Goal: Task Accomplishment & Management: Manage account settings

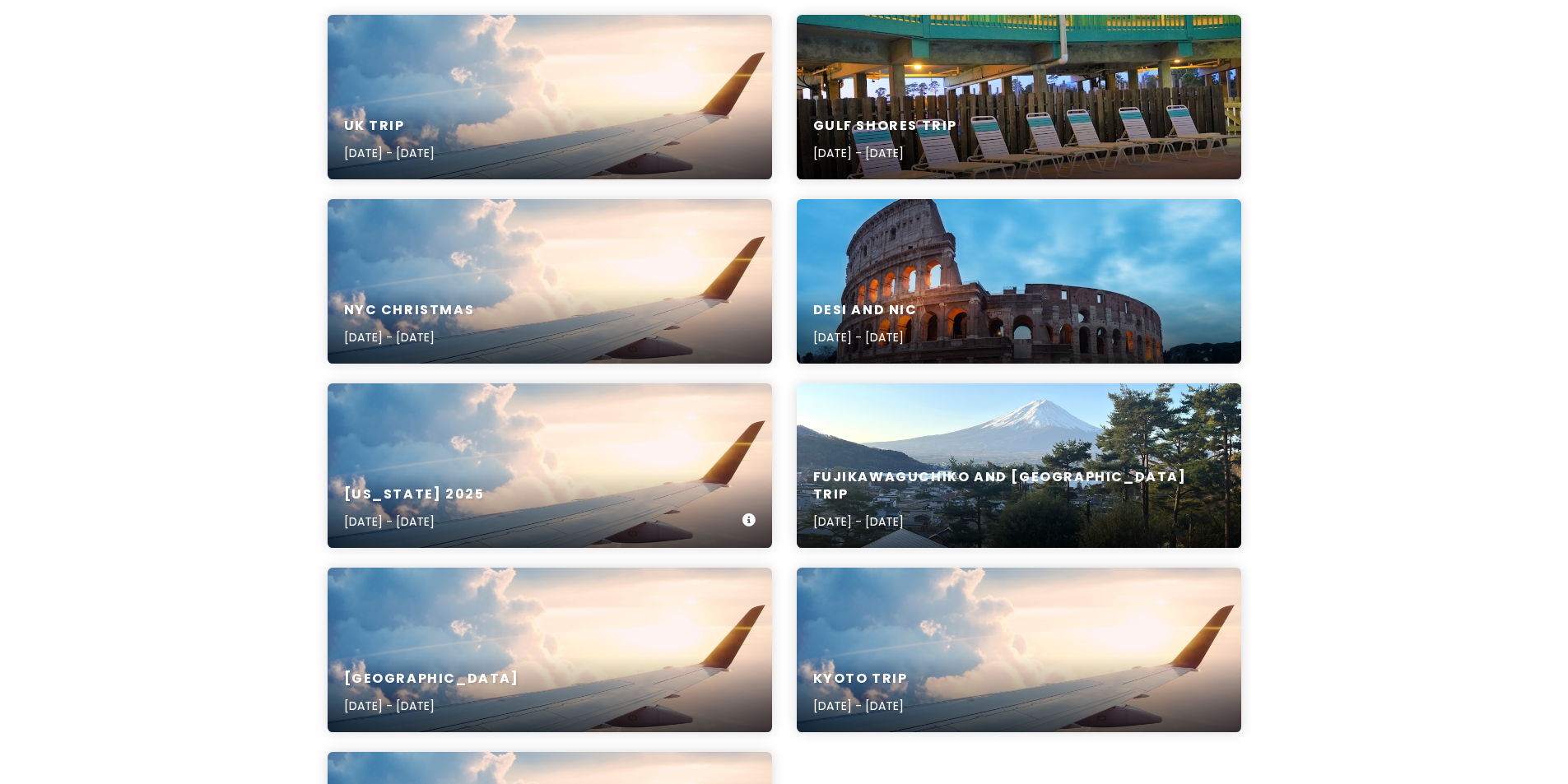
scroll to position [329, 0]
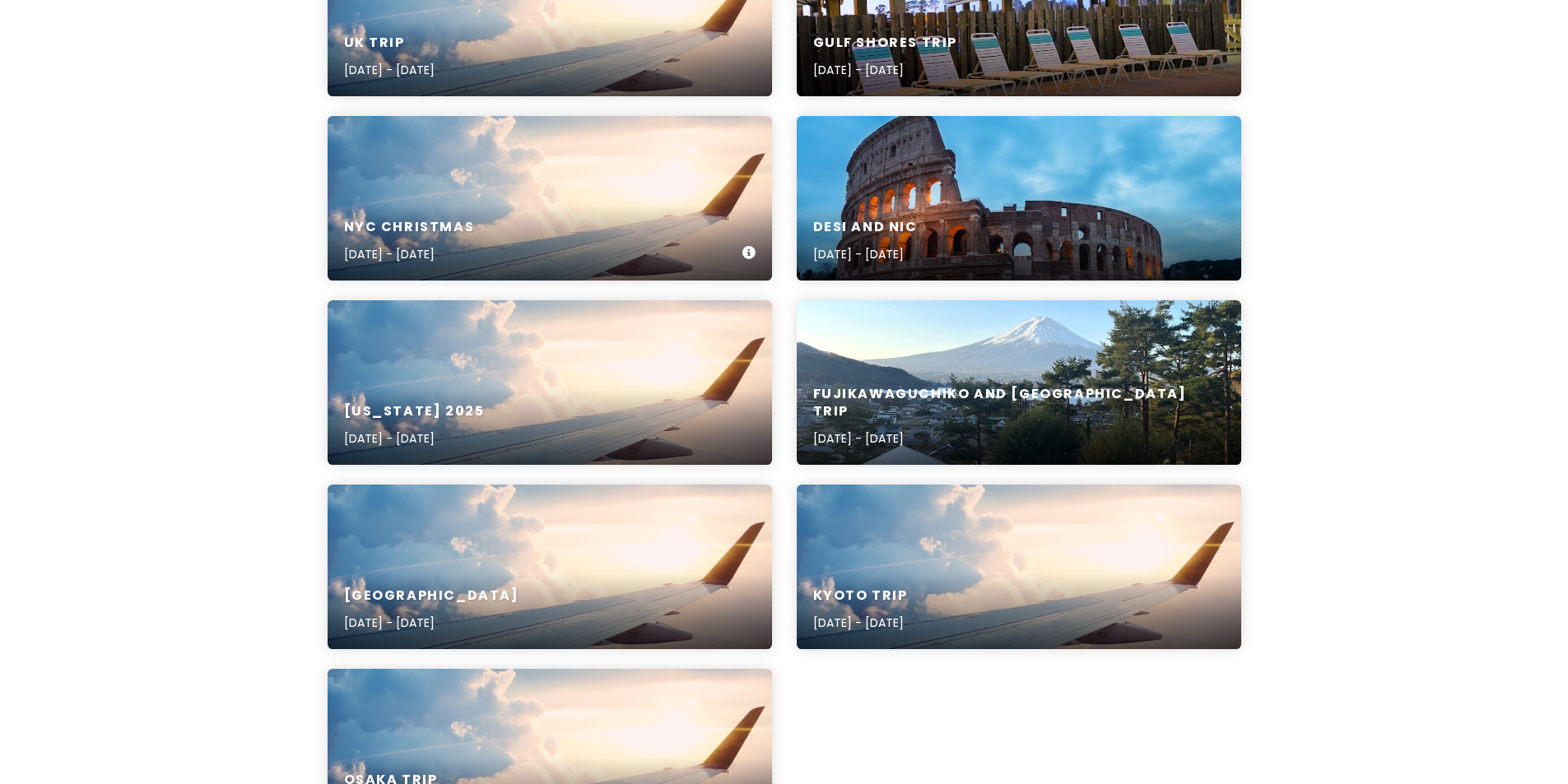
click at [499, 193] on div "NYC Christmas [DATE] - [DATE]" at bounding box center [550, 198] width 444 height 165
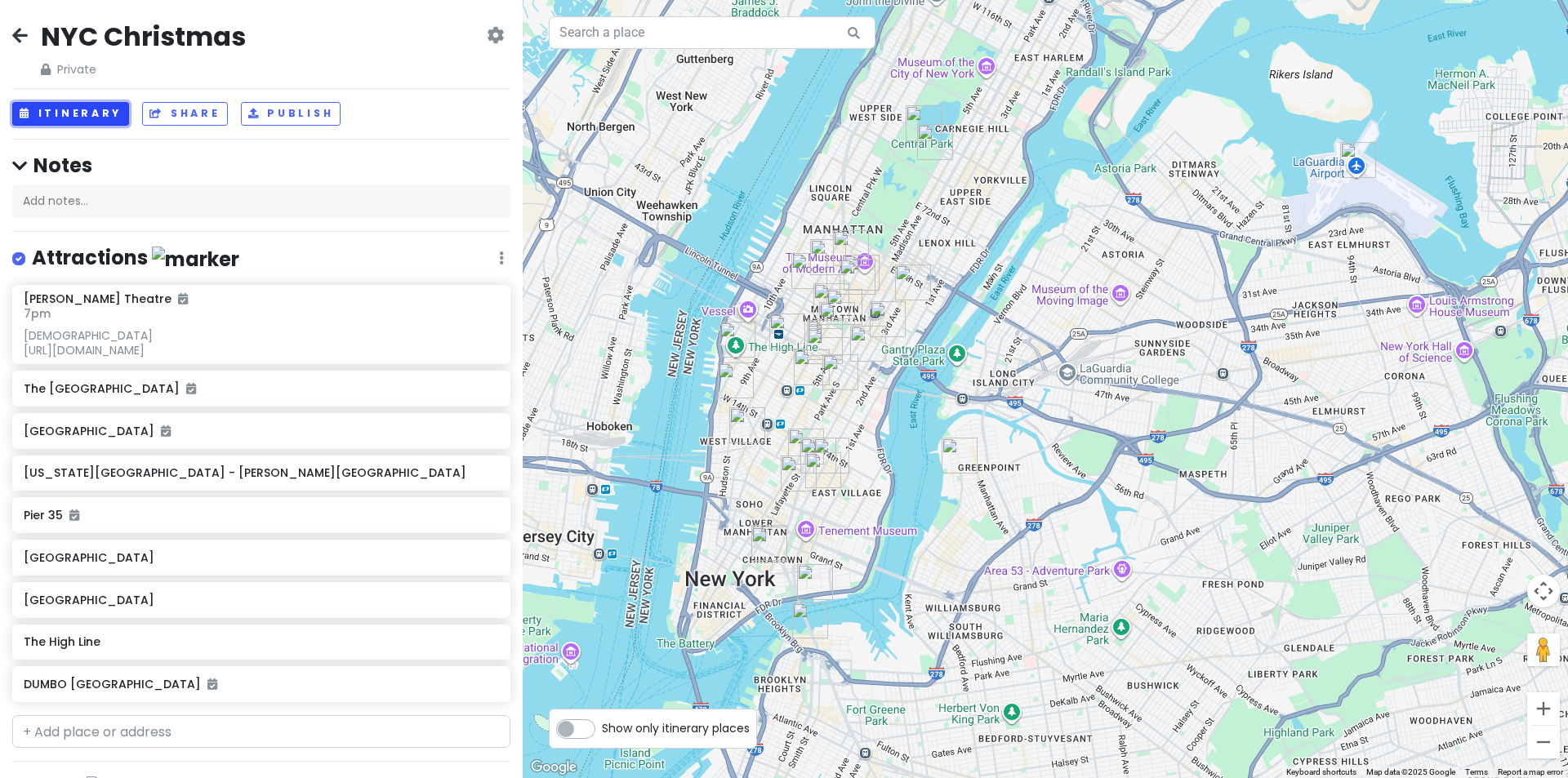
click at [76, 116] on button "Itinerary" at bounding box center [70, 114] width 117 height 24
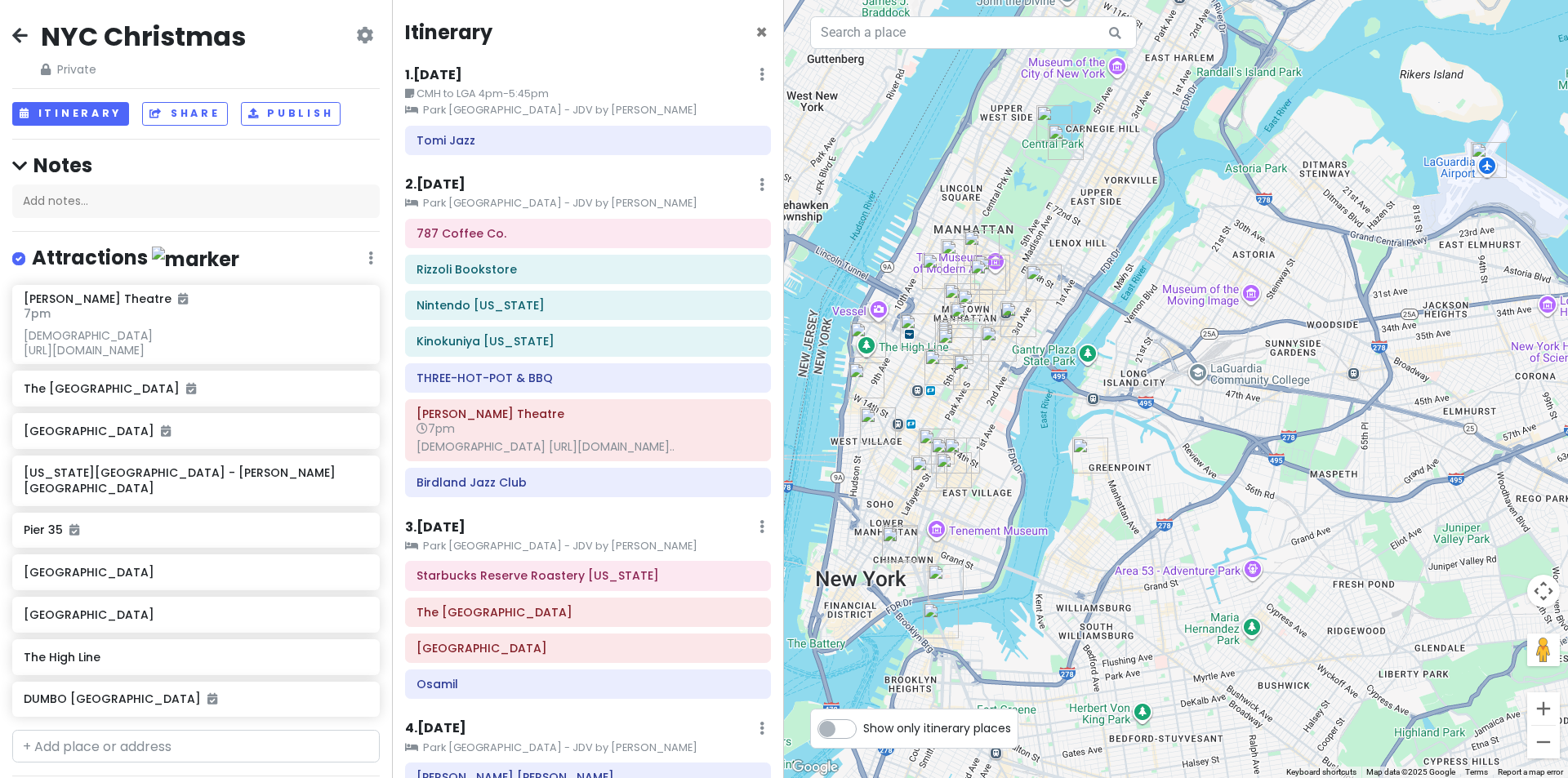
click at [524, 95] on small "CMH to LGA 4pm-5:45pm" at bounding box center [588, 94] width 366 height 16
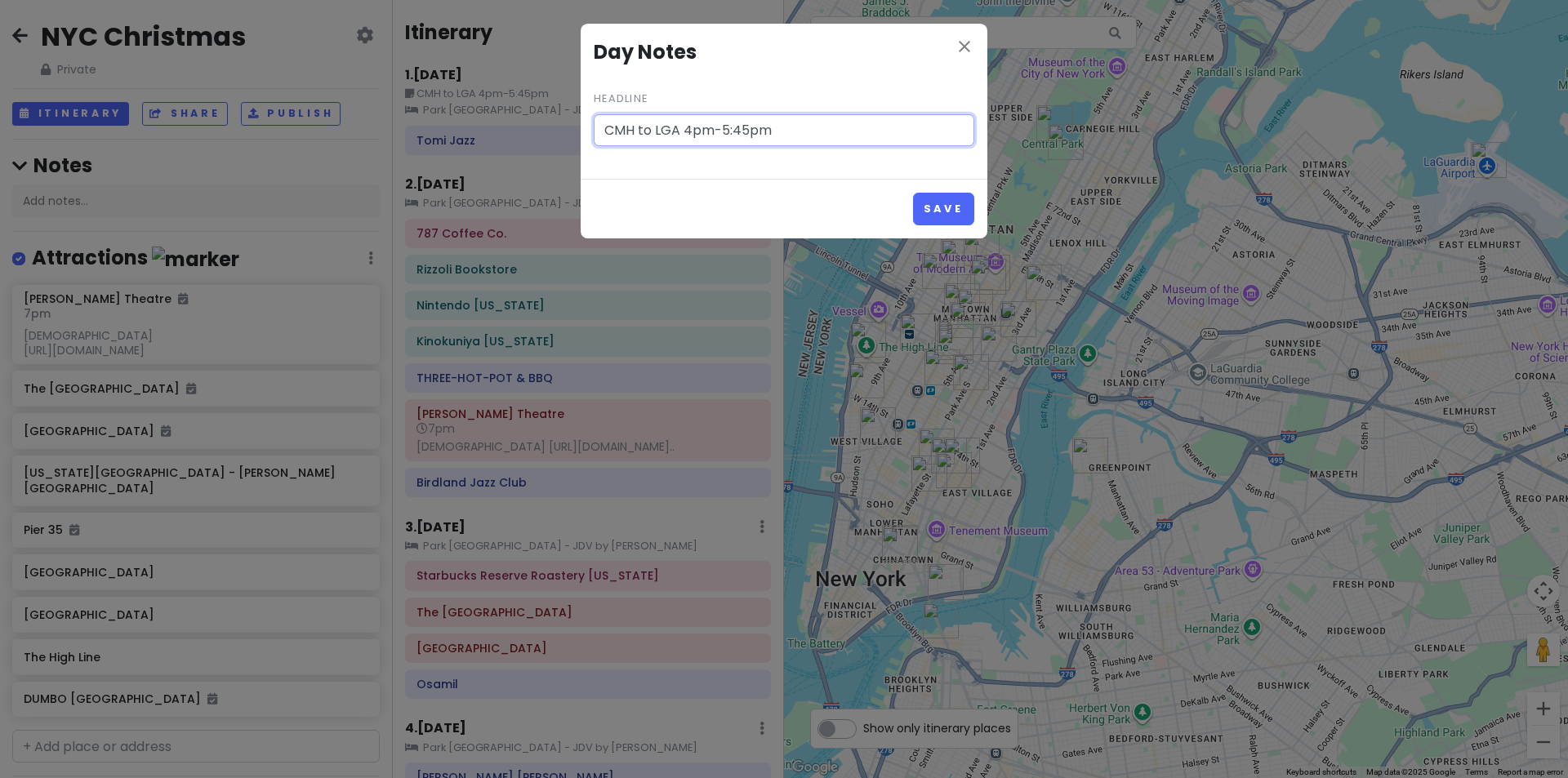
drag, startPoint x: 779, startPoint y: 119, endPoint x: 687, endPoint y: 140, distance: 94.4
click at [687, 140] on input "CMH to LGA 4pm-5:45pm" at bounding box center [784, 130] width 380 height 32
type input "CMH to LGA [DATE]-[DATE]"
click at [970, 198] on button "Save" at bounding box center [944, 208] width 61 height 31
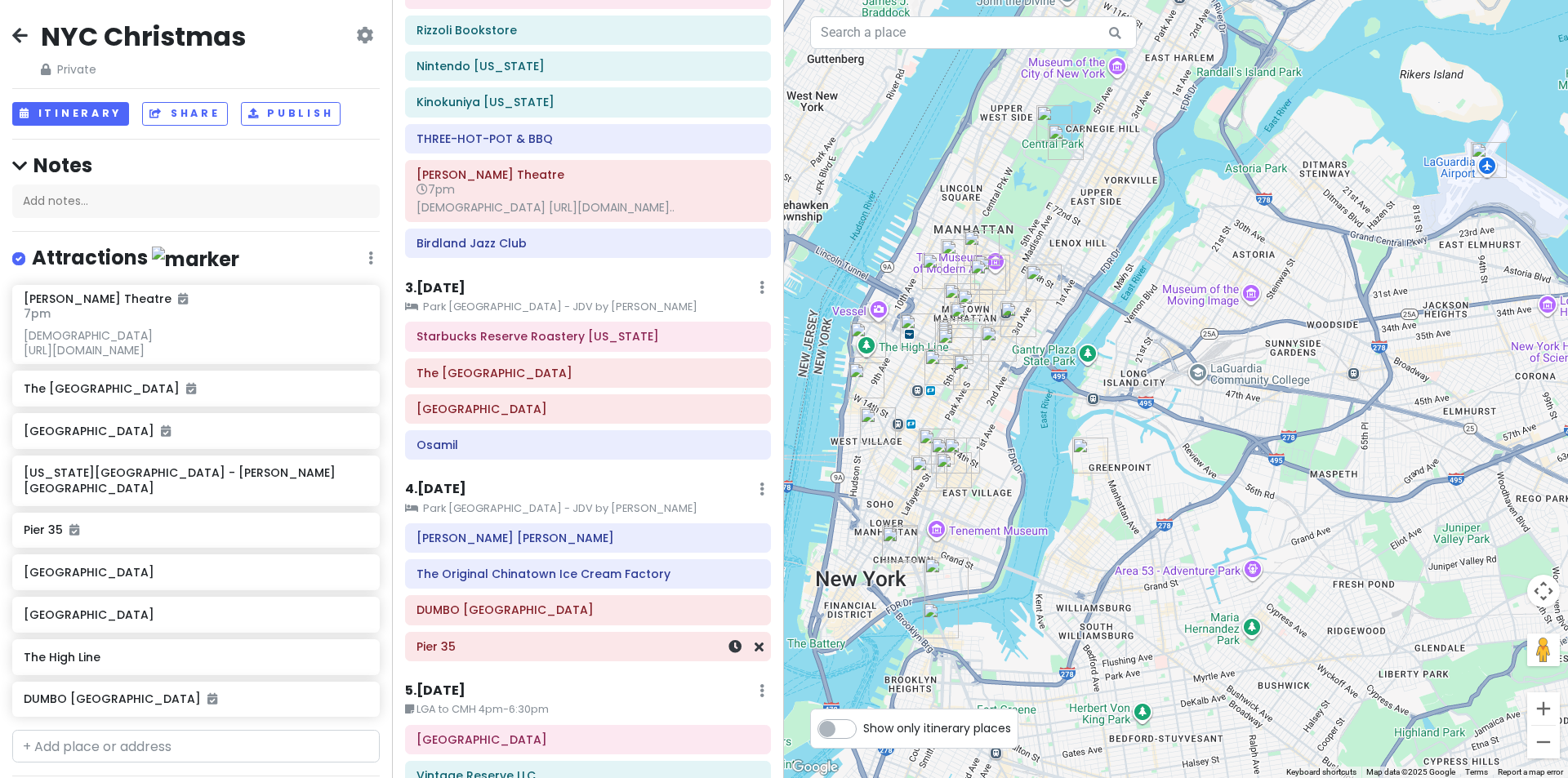
scroll to position [327, 0]
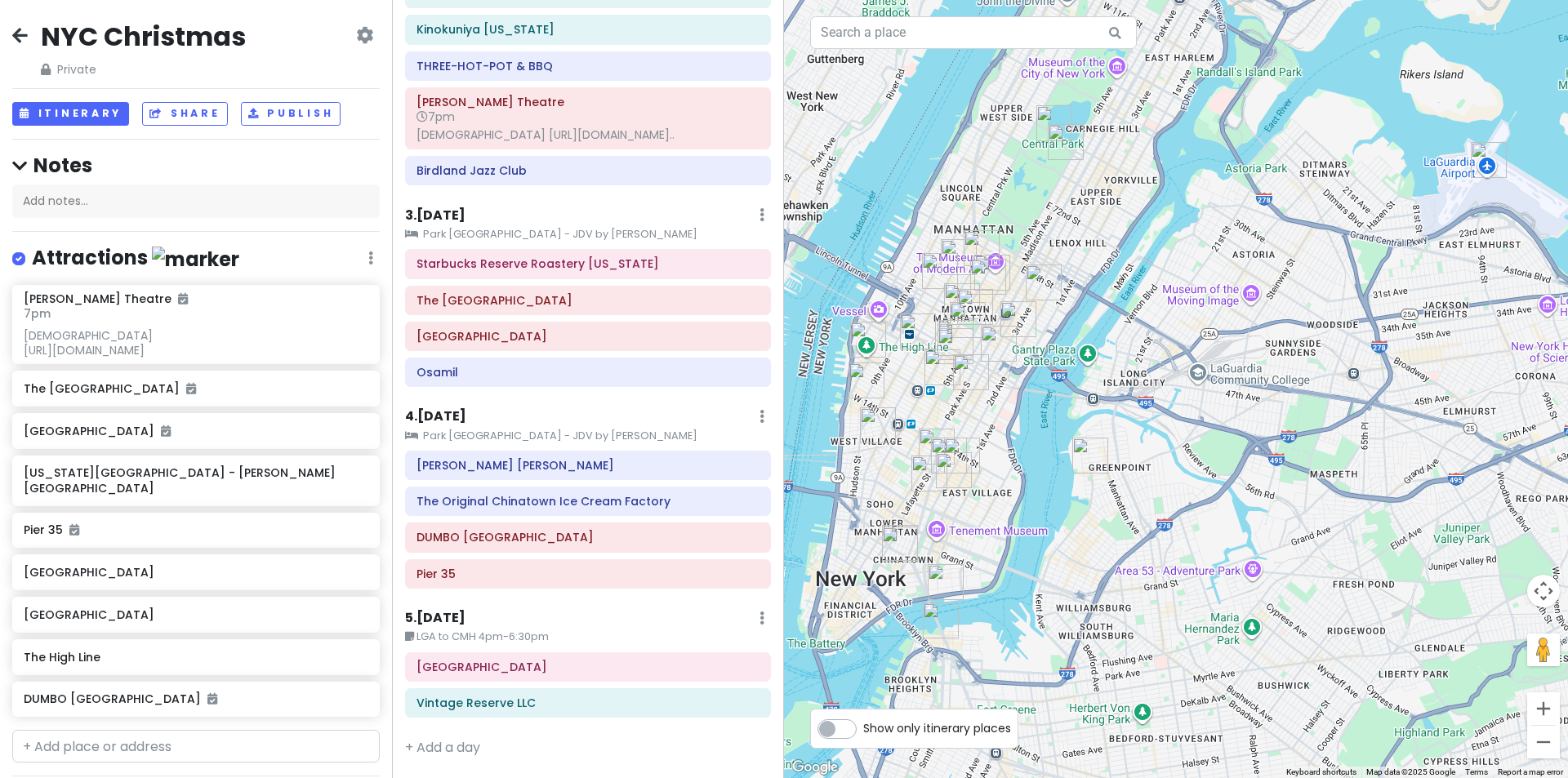
click at [494, 619] on div "5 . [DATE] Edit Day Notes Delete Day" at bounding box center [588, 622] width 366 height 28
click at [493, 638] on small "LGA to CMH 4pm-6:30pm" at bounding box center [588, 636] width 366 height 16
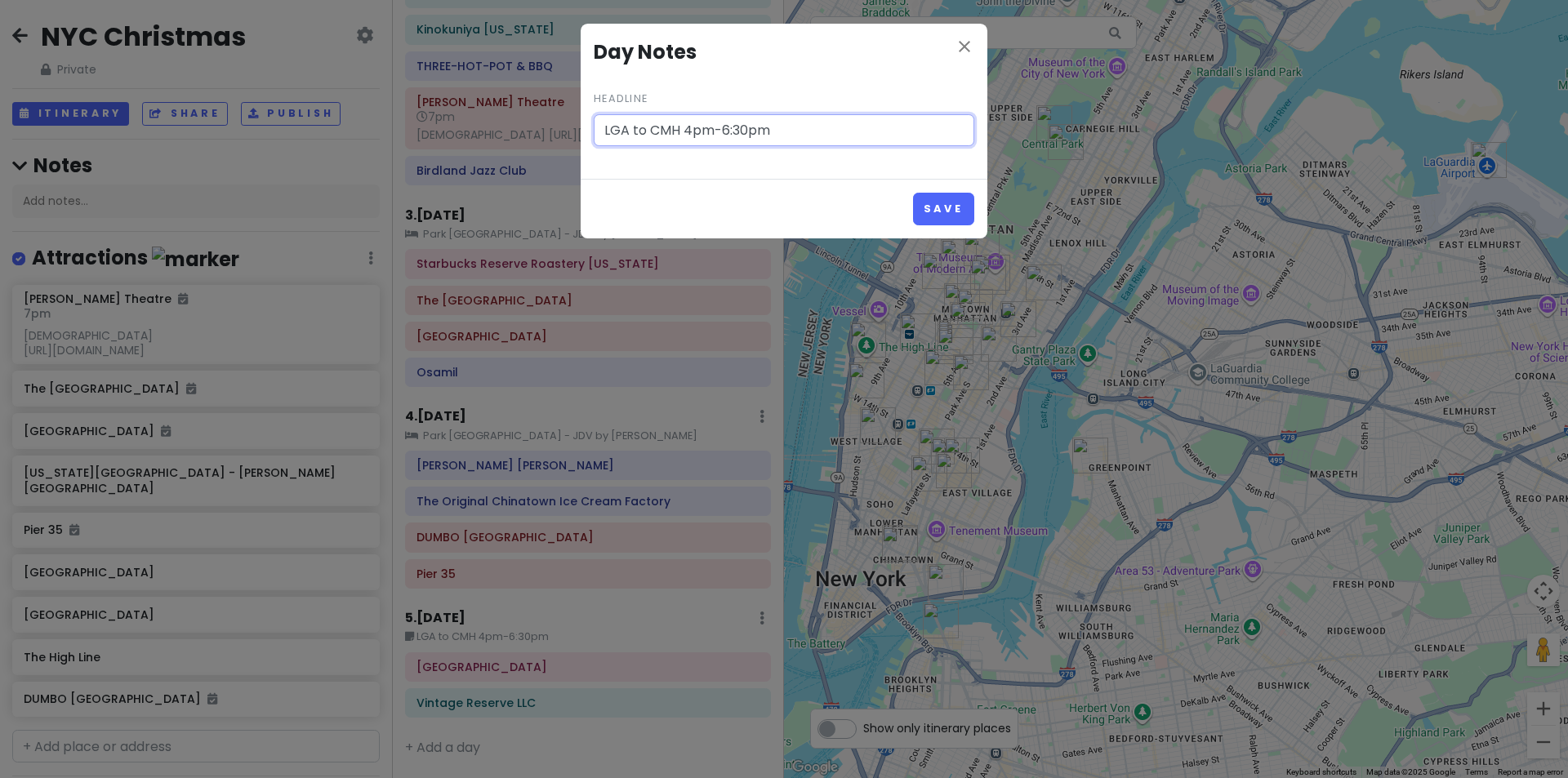
drag, startPoint x: 813, startPoint y: 127, endPoint x: 681, endPoint y: 157, distance: 135.4
click at [681, 157] on div "close Day Notes Headline LGA to CMH 4pm-6:30pm" at bounding box center [784, 101] width 407 height 155
type input "LGA to CMH [DATE]-[DATE]"
click at [913, 193] on button "Save" at bounding box center [944, 208] width 61 height 31
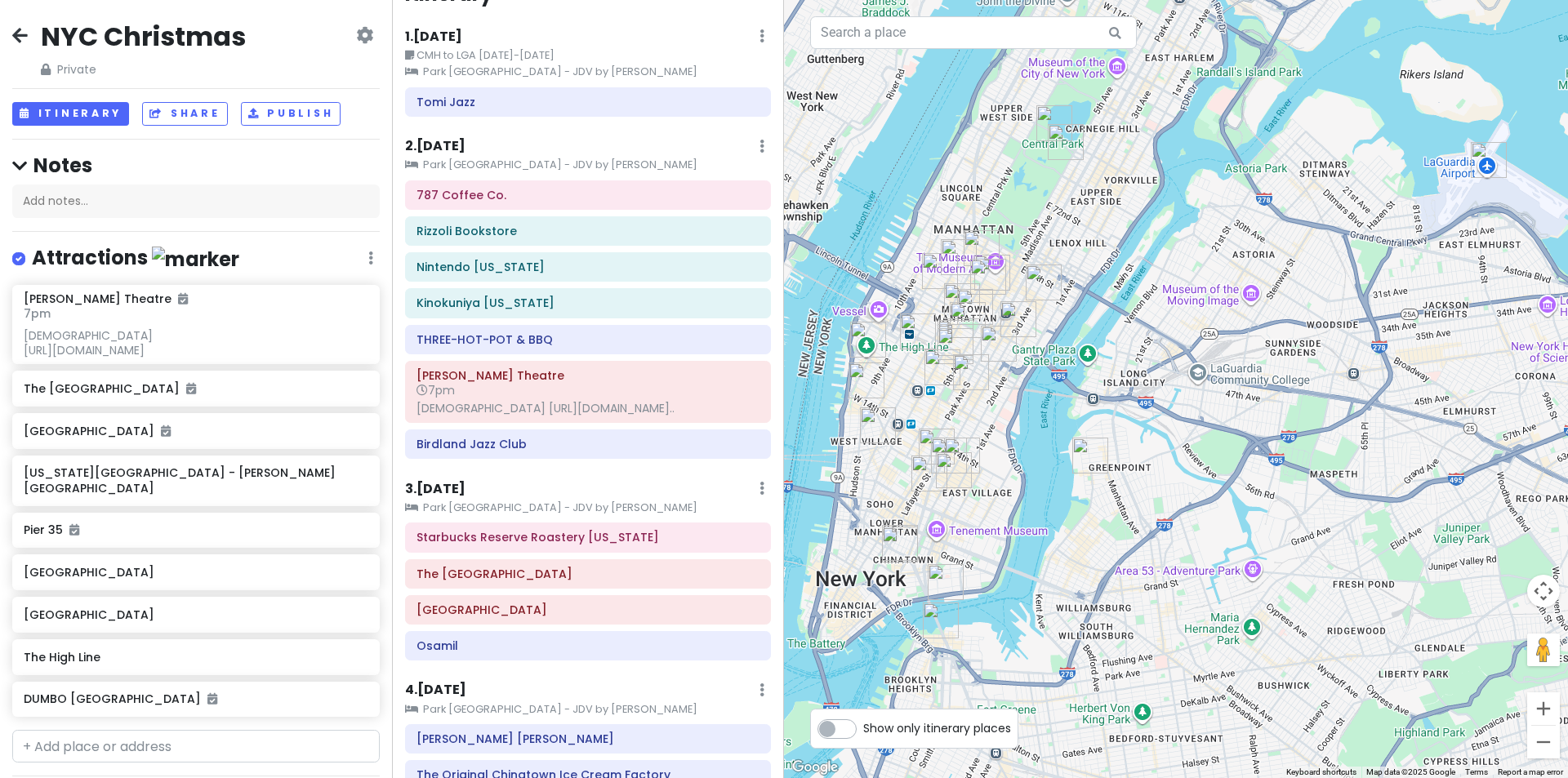
scroll to position [0, 0]
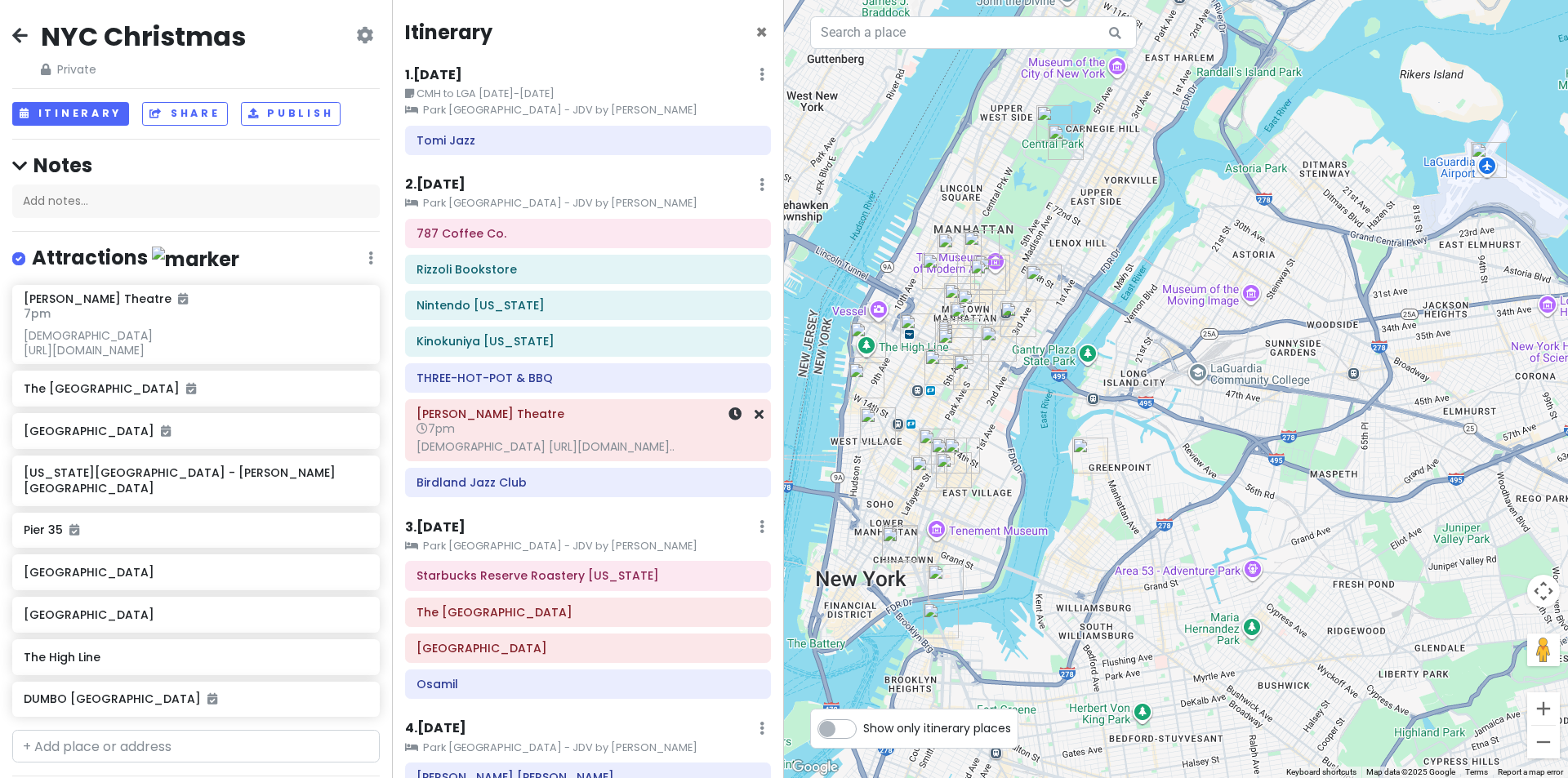
click at [542, 454] on div "[DEMOGRAPHIC_DATA] [URL][DOMAIN_NAME].." at bounding box center [588, 446] width 343 height 14
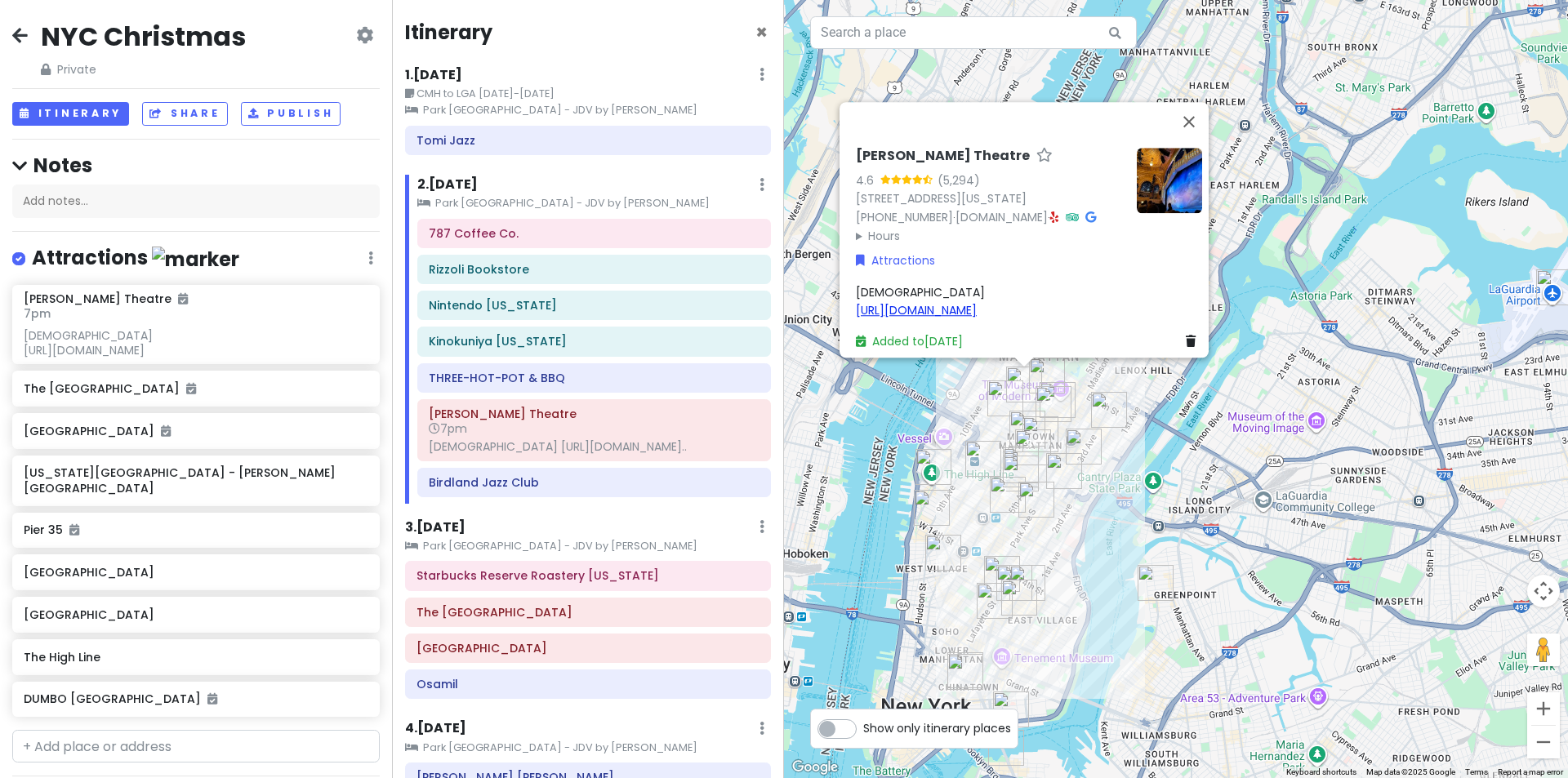
click at [960, 302] on link "[URL][DOMAIN_NAME]" at bounding box center [916, 309] width 121 height 16
click at [538, 321] on div "787 Coffee Co. Rizzoli Bookstore Nintendo [US_STATE] Kinokuniya [US_STATE] THRE…" at bounding box center [594, 361] width 379 height 285
click at [539, 310] on h6 "Nintendo [US_STATE]" at bounding box center [594, 304] width 331 height 14
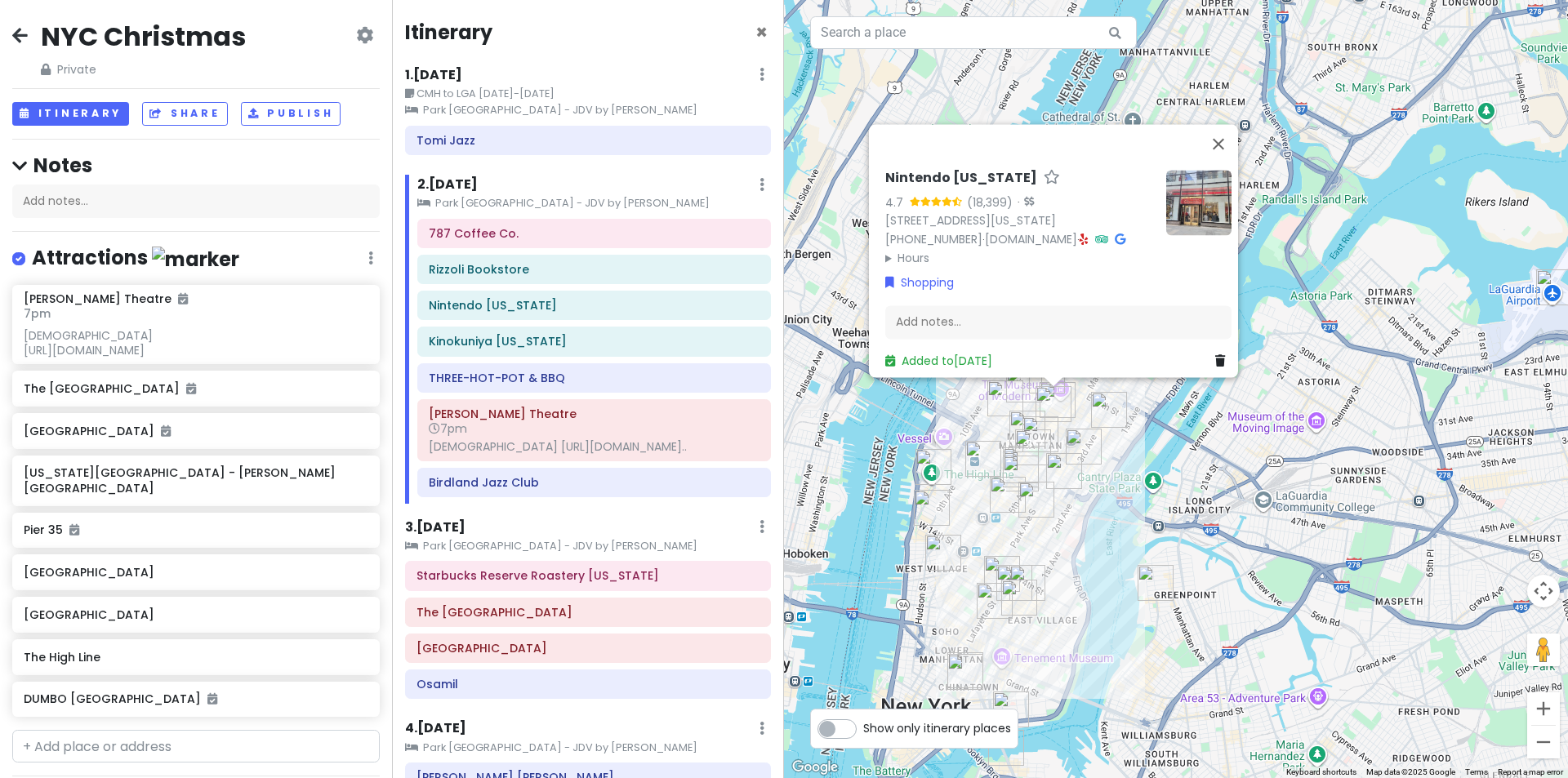
click at [974, 170] on div "Nintendo [US_STATE]" at bounding box center [1019, 182] width 268 height 24
click at [1058, 231] on link "[DOMAIN_NAME]" at bounding box center [1031, 239] width 92 height 16
